Goal: Information Seeking & Learning: Compare options

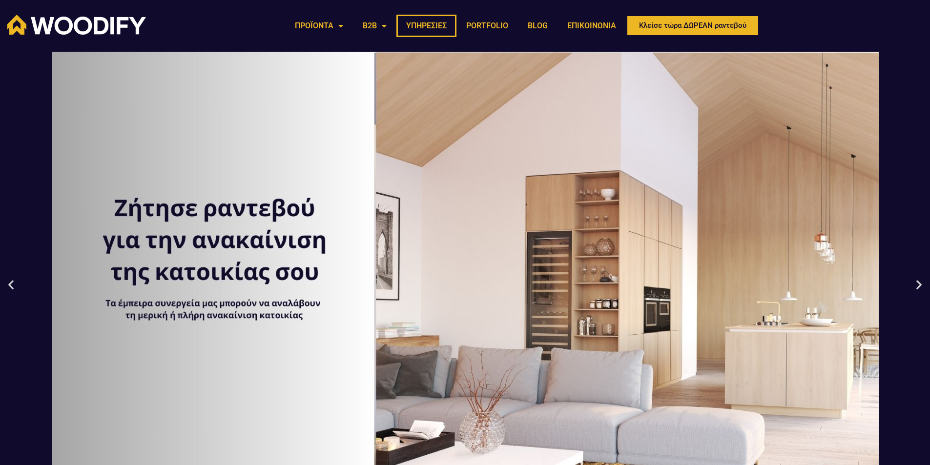
click at [424, 23] on link "ΥΠΗΡΕΣΙΕΣ" at bounding box center [427, 26] width 60 height 22
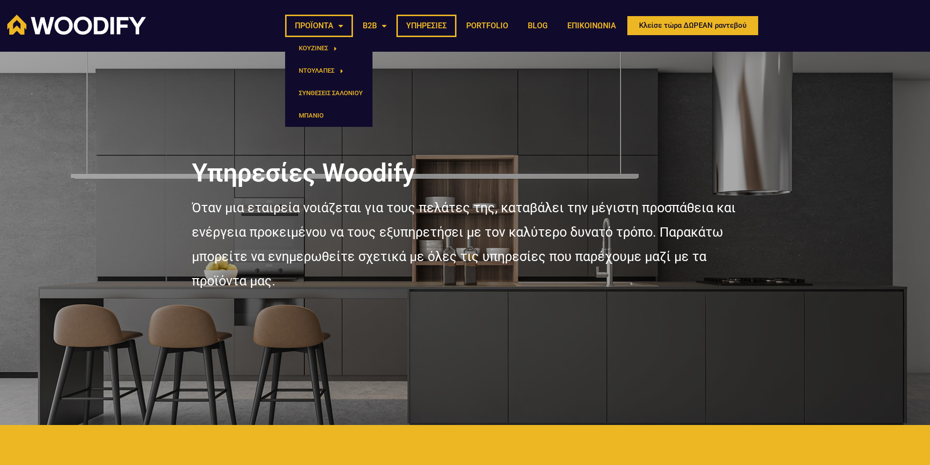
click at [315, 25] on link "ΠΡΟΪΟΝΤΑ" at bounding box center [319, 26] width 68 height 22
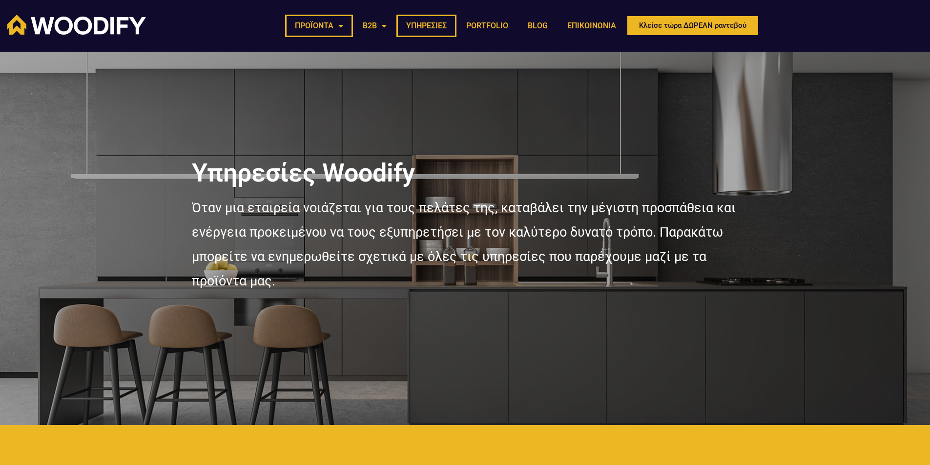
click at [315, 25] on link "ΠΡΟΪΟΝΤΑ" at bounding box center [319, 26] width 68 height 22
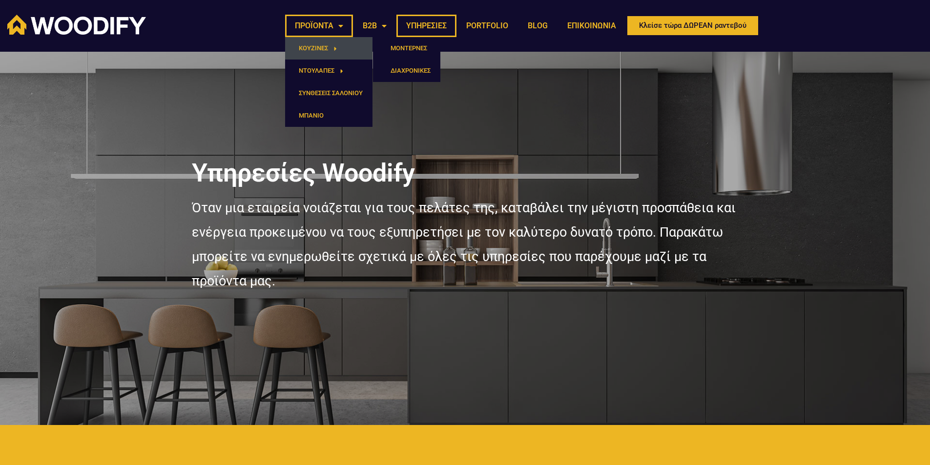
click at [325, 44] on link "ΚΟΥΖΙΝΕΣ" at bounding box center [328, 48] width 87 height 22
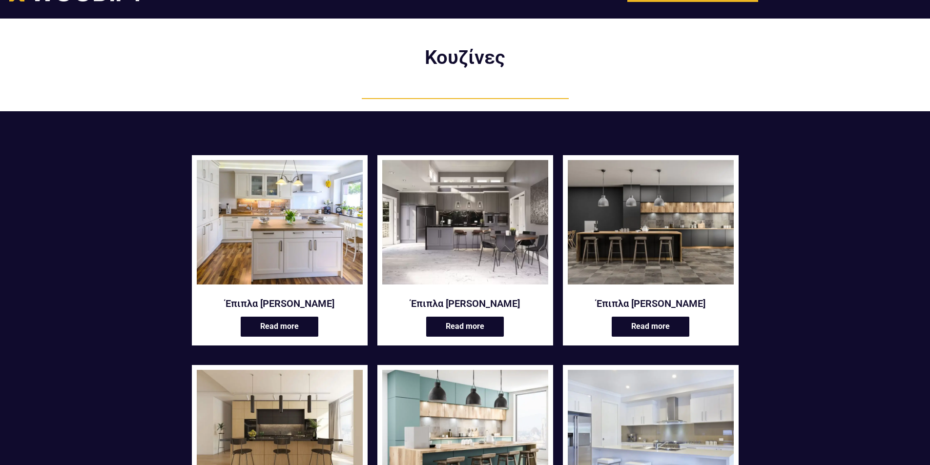
scroll to position [49, 0]
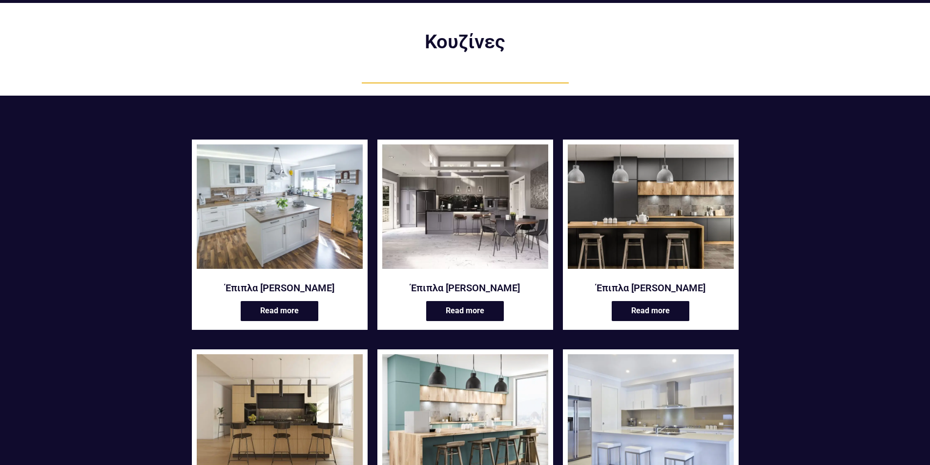
click at [277, 205] on img at bounding box center [280, 207] width 166 height 125
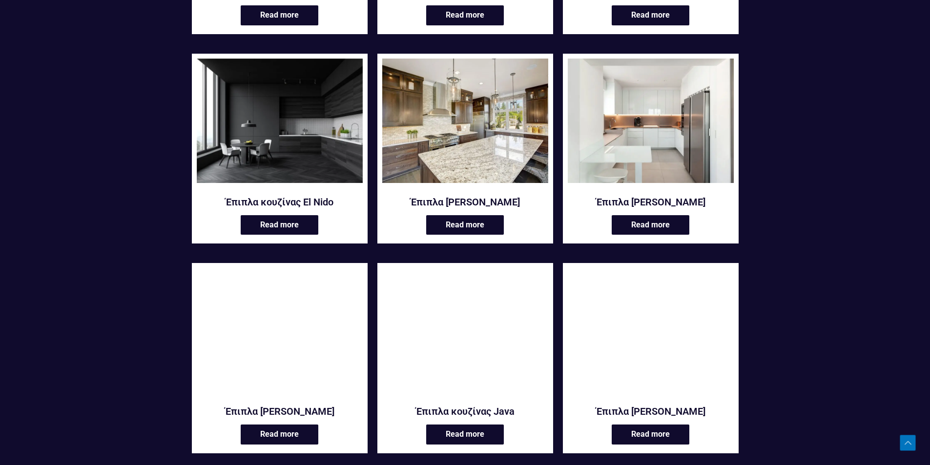
scroll to position [830, 0]
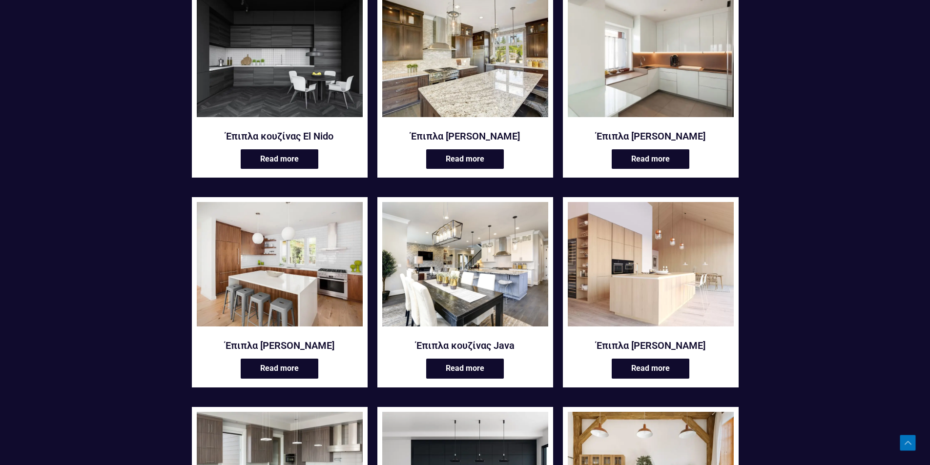
click at [618, 100] on img at bounding box center [651, 55] width 166 height 125
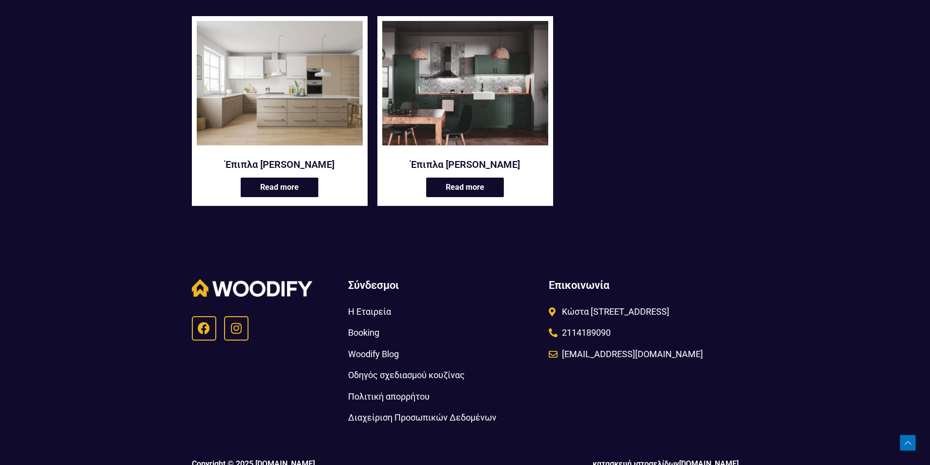
scroll to position [1856, 0]
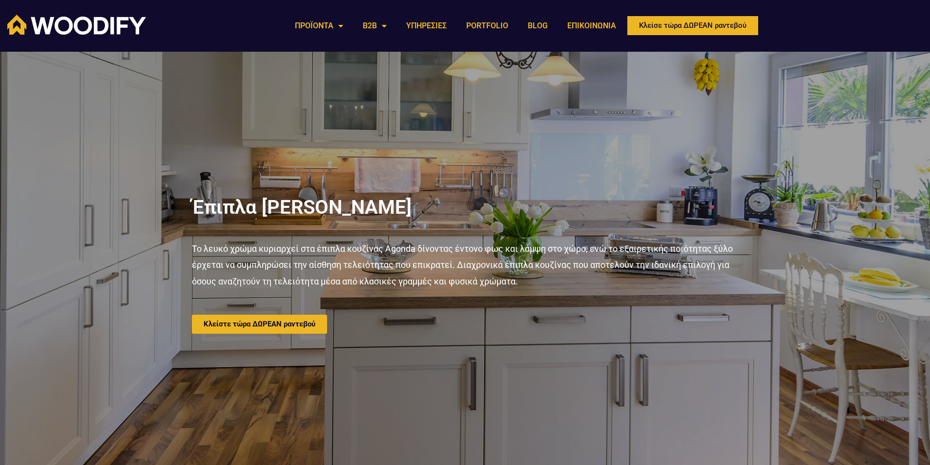
click at [624, 208] on h2 "Έπιπλα κουζίνας Agonda" at bounding box center [465, 208] width 547 height 20
click at [383, 244] on p "Το λευκό χρώμα κυριαρχεί στα έπιπλα κουζίνας Agonda δίνοντας έντονο φως και λάμ…" at bounding box center [465, 265] width 547 height 49
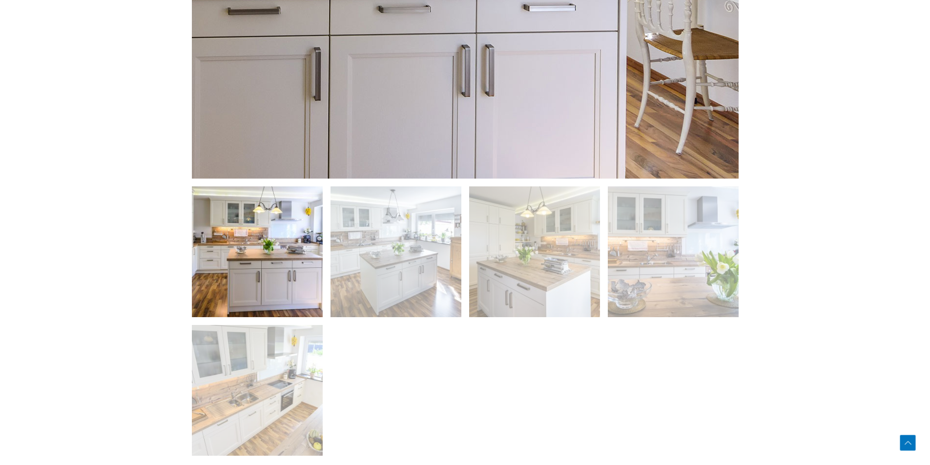
scroll to position [733, 0]
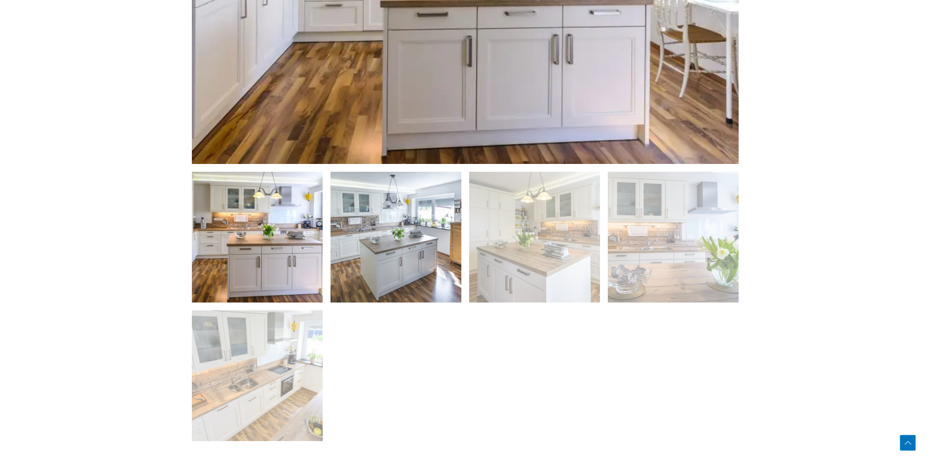
click at [381, 233] on img at bounding box center [396, 237] width 131 height 131
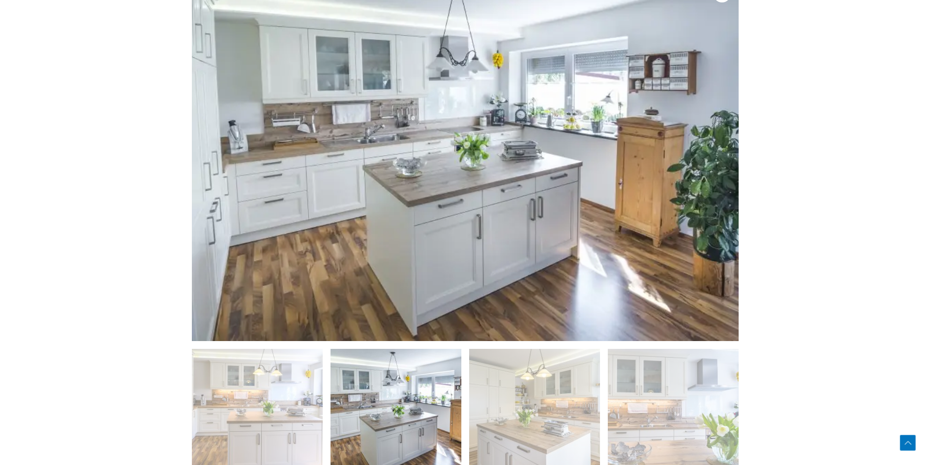
scroll to position [537, 0]
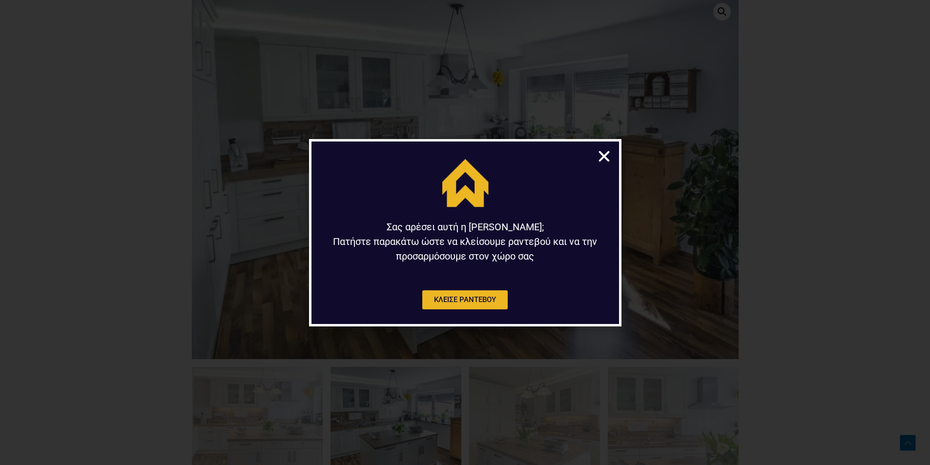
click at [600, 157] on icon "Close" at bounding box center [604, 156] width 15 height 15
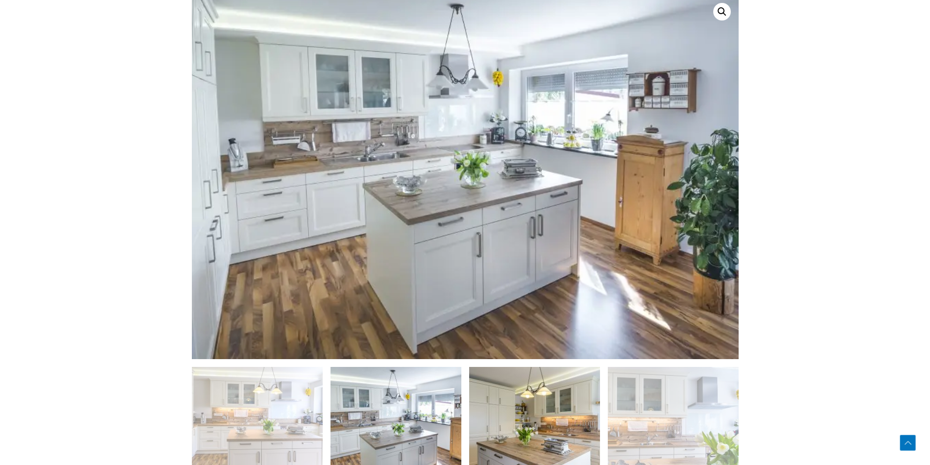
click at [531, 409] on img at bounding box center [534, 432] width 131 height 131
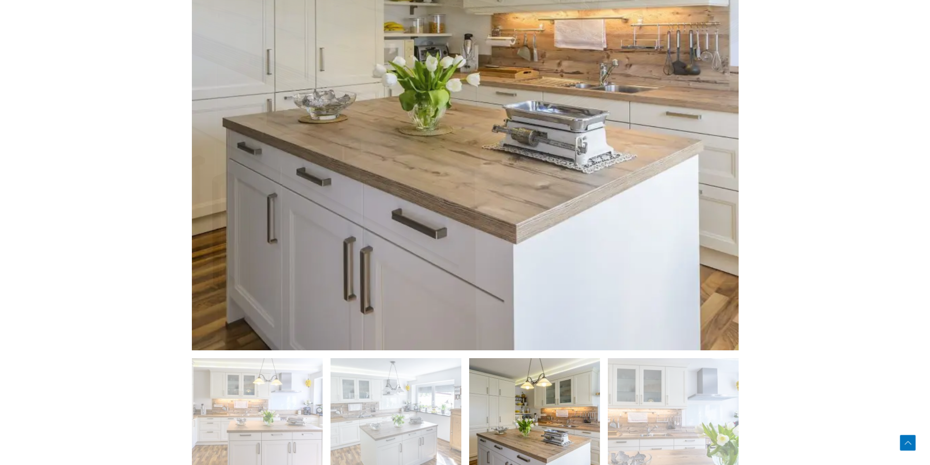
scroll to position [733, 0]
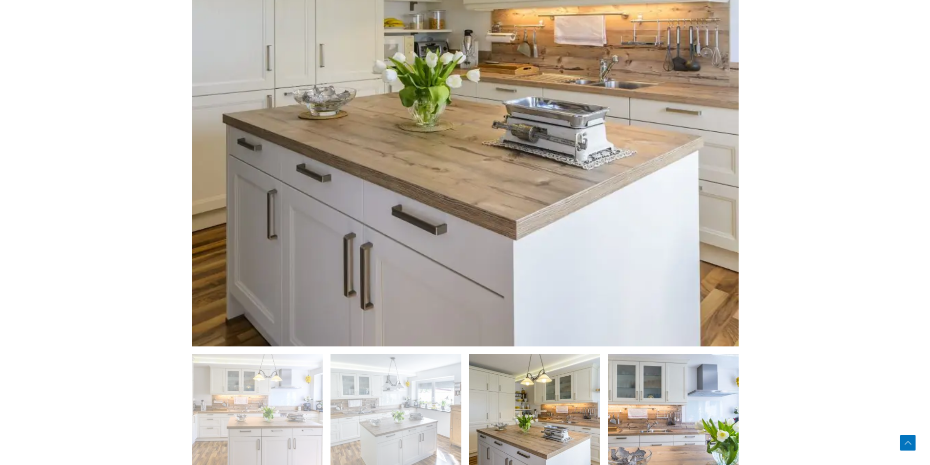
click at [663, 405] on img at bounding box center [673, 420] width 131 height 131
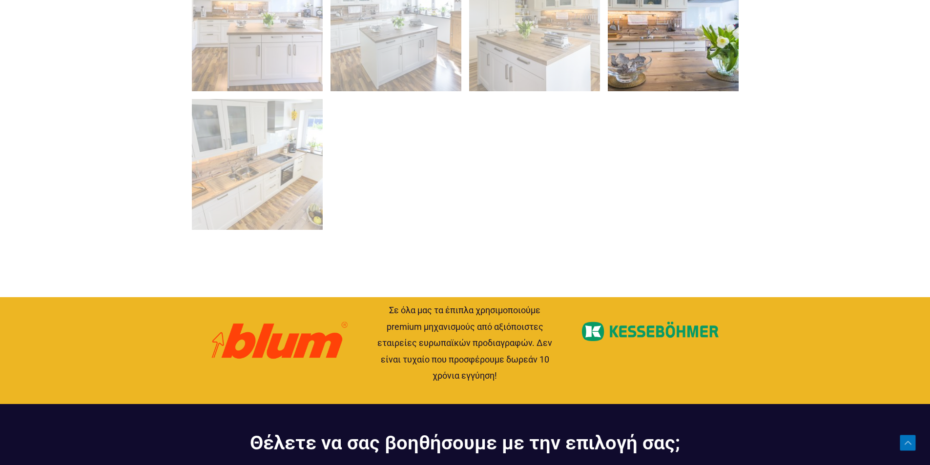
scroll to position [928, 0]
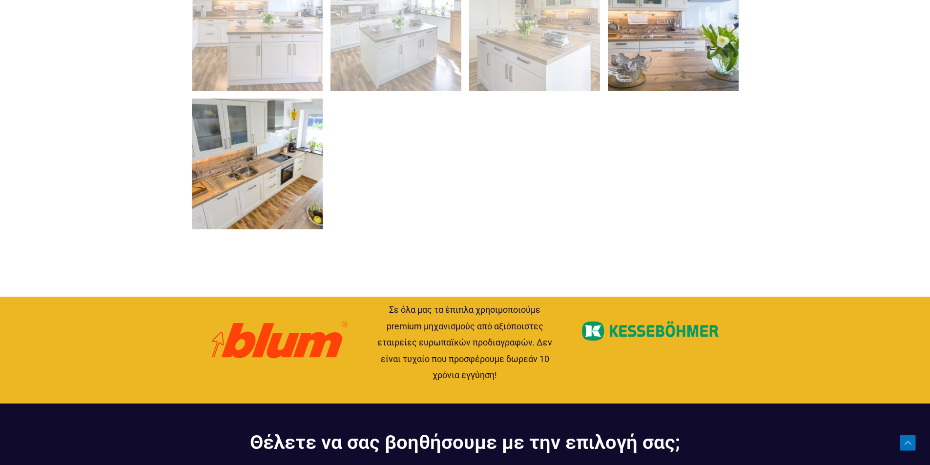
click at [269, 203] on img at bounding box center [257, 164] width 131 height 131
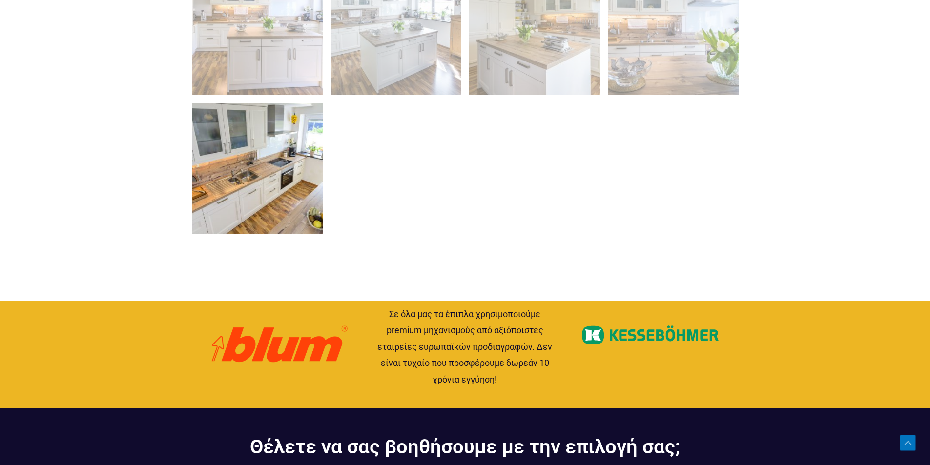
scroll to position [945, 0]
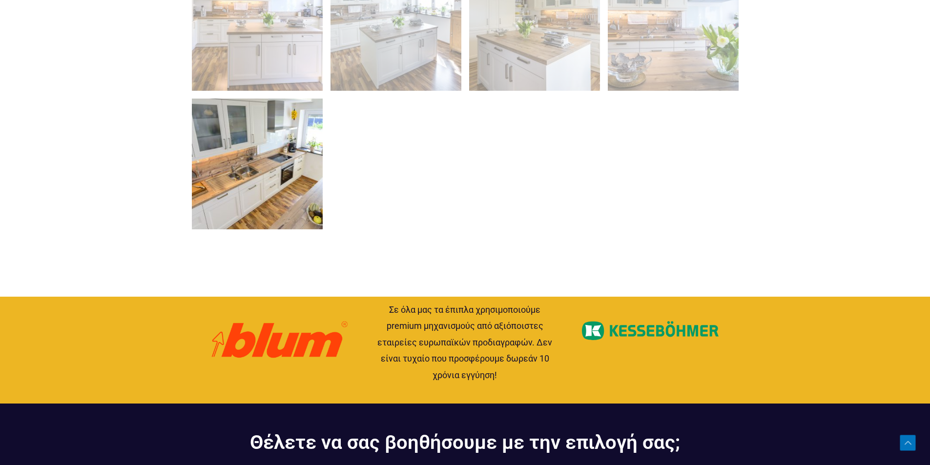
click at [246, 181] on img at bounding box center [257, 164] width 131 height 131
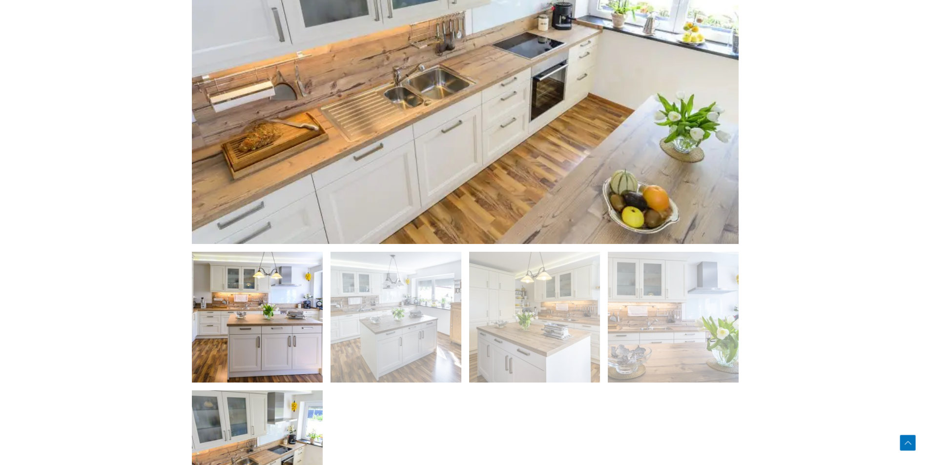
scroll to position [603, 0]
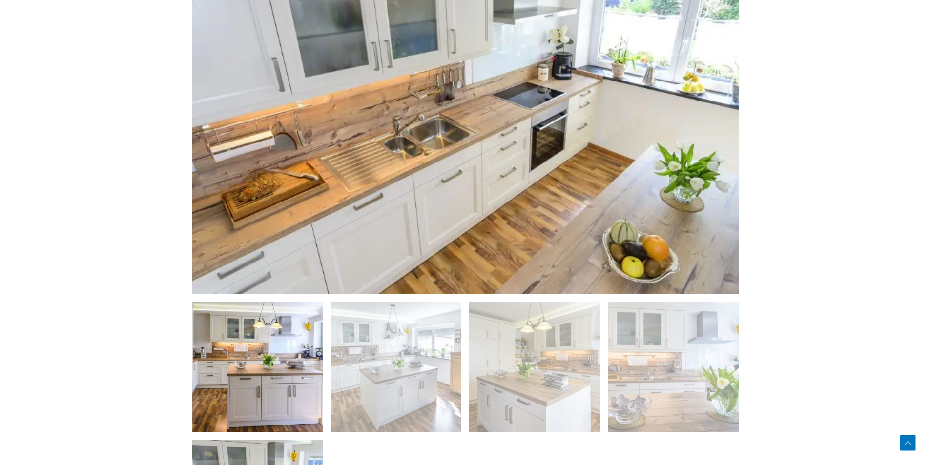
click at [279, 332] on img at bounding box center [257, 367] width 131 height 131
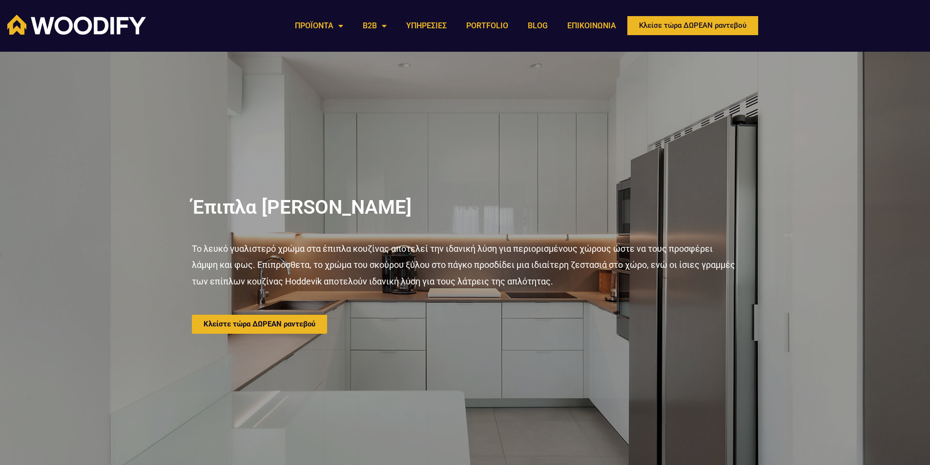
click at [588, 180] on div "Έπιπλα [PERSON_NAME] Το λευκό γυαλιστερό χρώμα στα έπιπλα κουζίνας αποτελεί την…" at bounding box center [465, 266] width 557 height 428
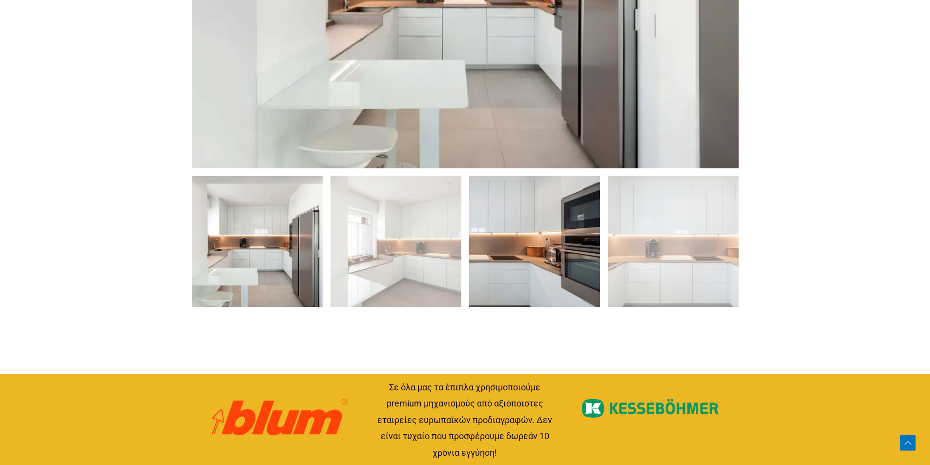
scroll to position [733, 0]
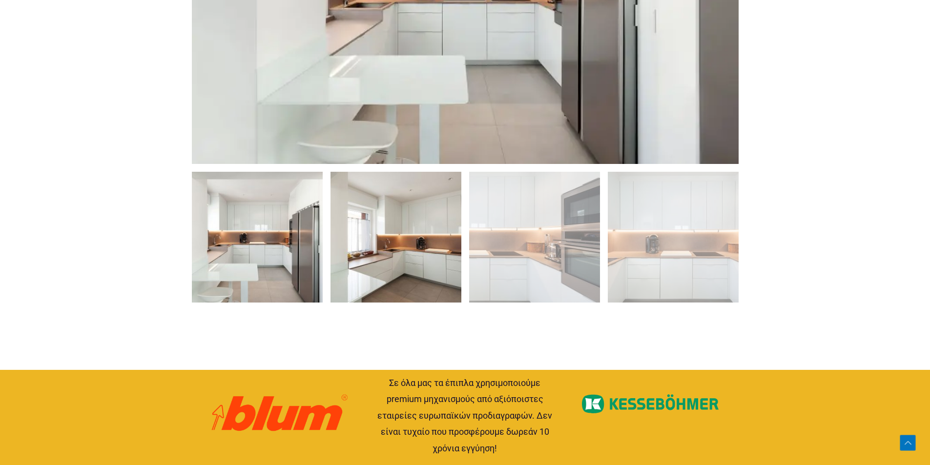
click at [437, 257] on img at bounding box center [396, 237] width 131 height 131
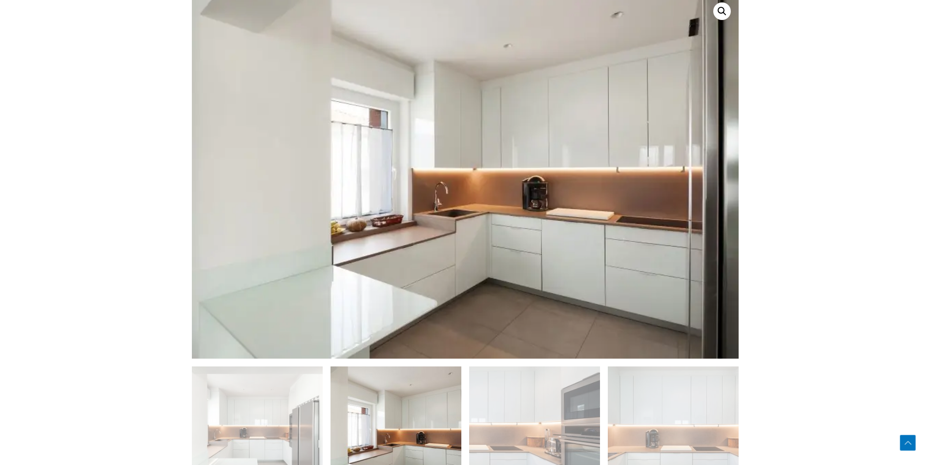
scroll to position [537, 0]
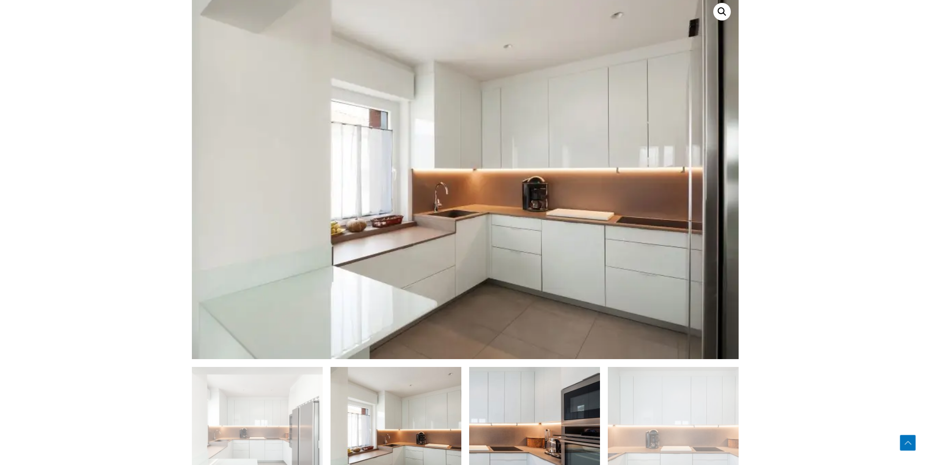
click at [546, 412] on img at bounding box center [534, 432] width 131 height 131
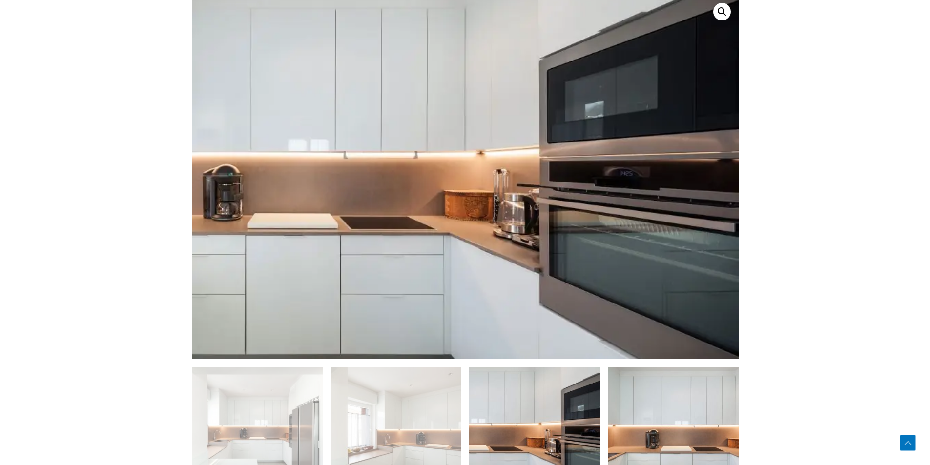
click at [638, 403] on img at bounding box center [673, 432] width 131 height 131
